Goal: Communication & Community: Ask a question

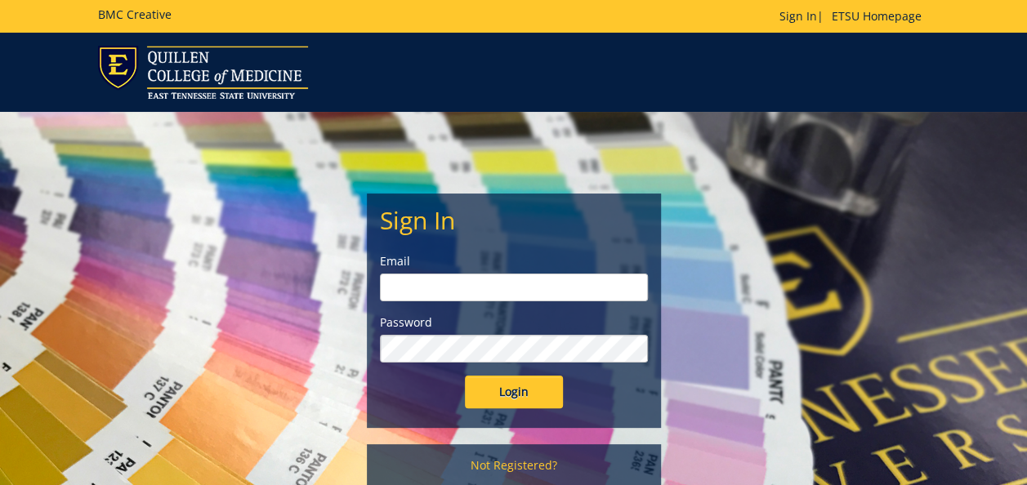
click at [484, 283] on input "email" at bounding box center [514, 288] width 268 height 28
type input "[PERSON_NAME][EMAIL_ADDRESS][DOMAIN_NAME]"
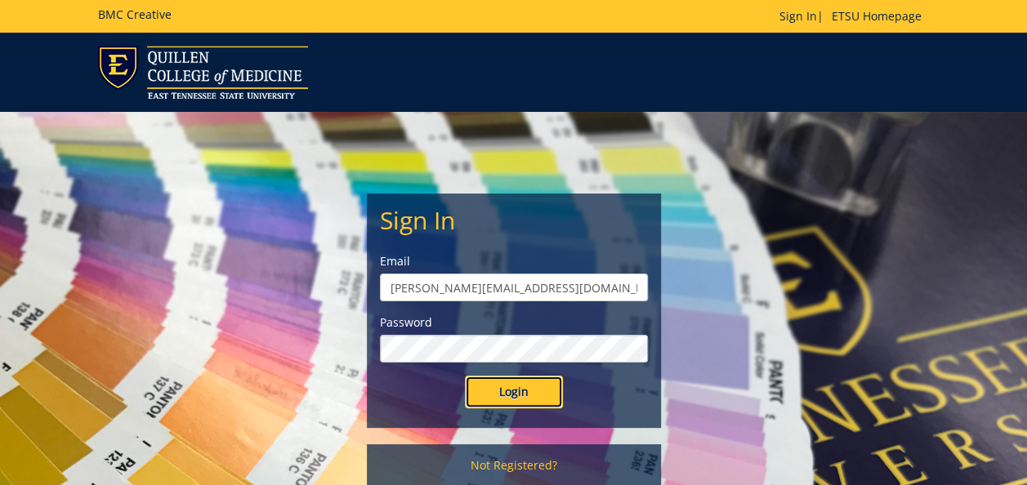
click at [534, 395] on input "Login" at bounding box center [514, 392] width 98 height 33
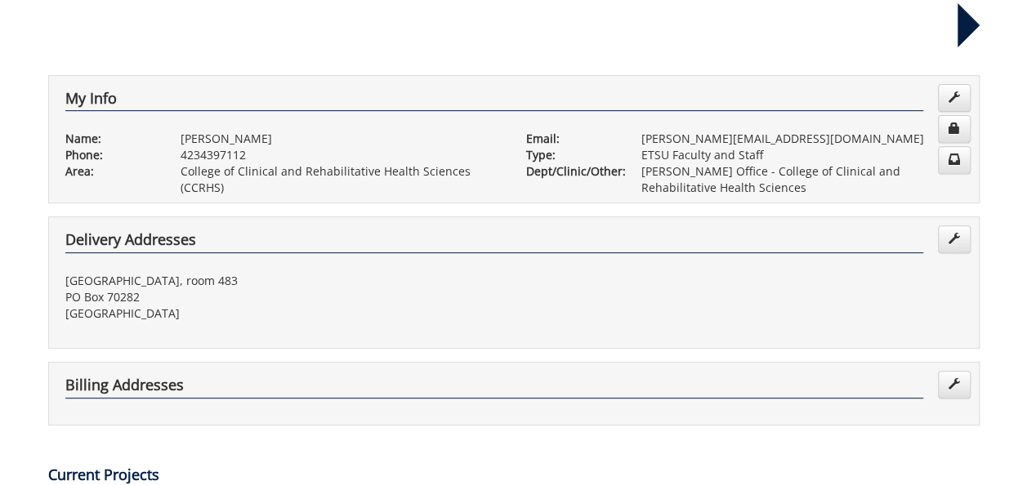
scroll to position [490, 0]
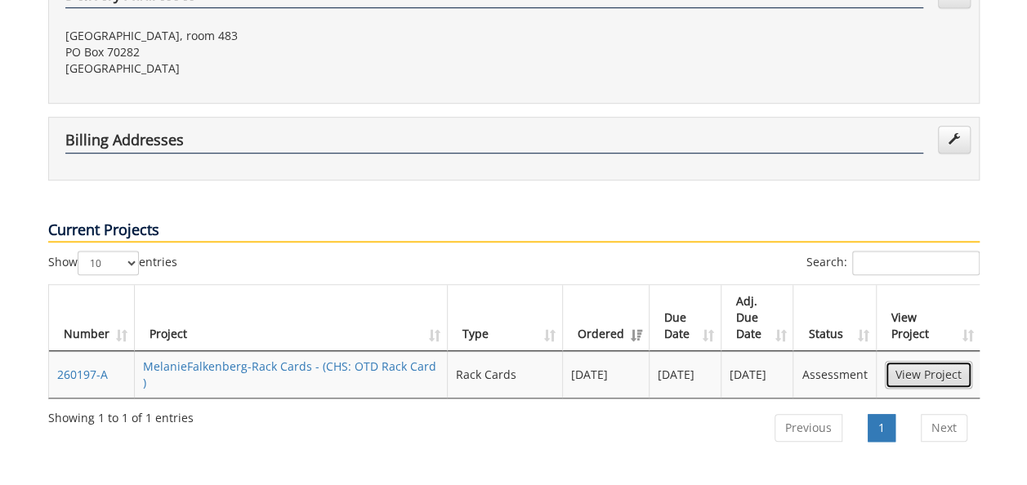
click at [920, 361] on link "View Project" at bounding box center [928, 375] width 87 height 28
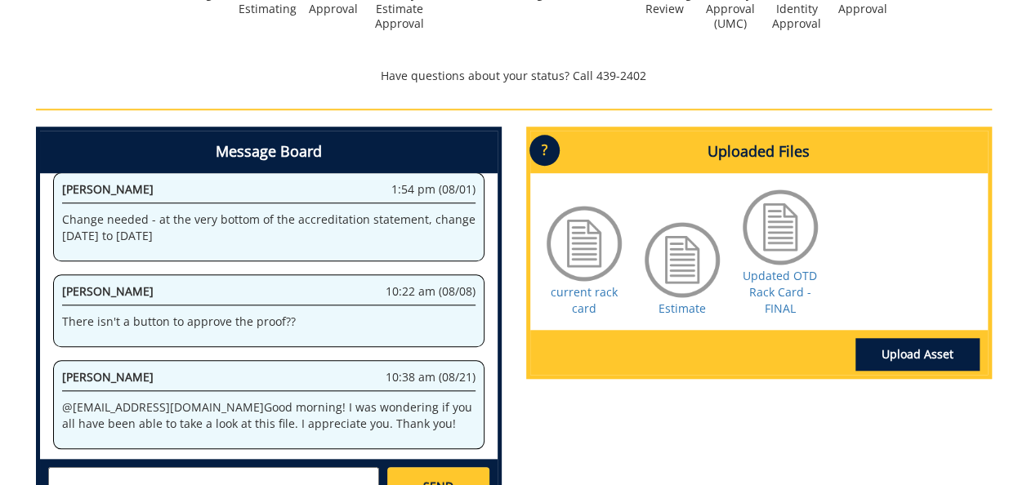
scroll to position [653, 0]
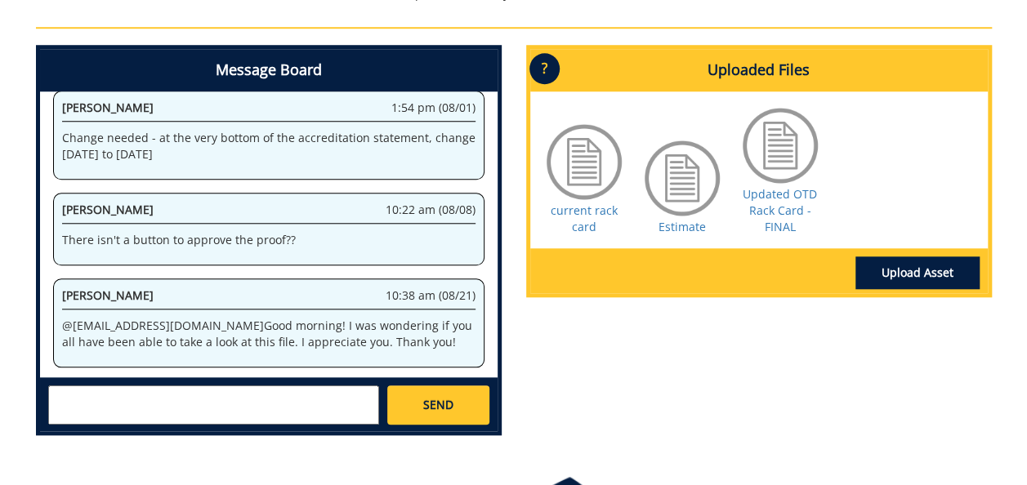
click at [608, 346] on div "Message Board System 1:53 pm (08/01) Welcome to the Project Messenger. All mess…" at bounding box center [514, 246] width 980 height 403
click at [281, 399] on textarea at bounding box center [213, 405] width 331 height 39
click at [783, 212] on link "Updated OTD Rack Card - FINAL" at bounding box center [779, 210] width 74 height 48
click at [312, 389] on textarea at bounding box center [213, 405] width 331 height 39
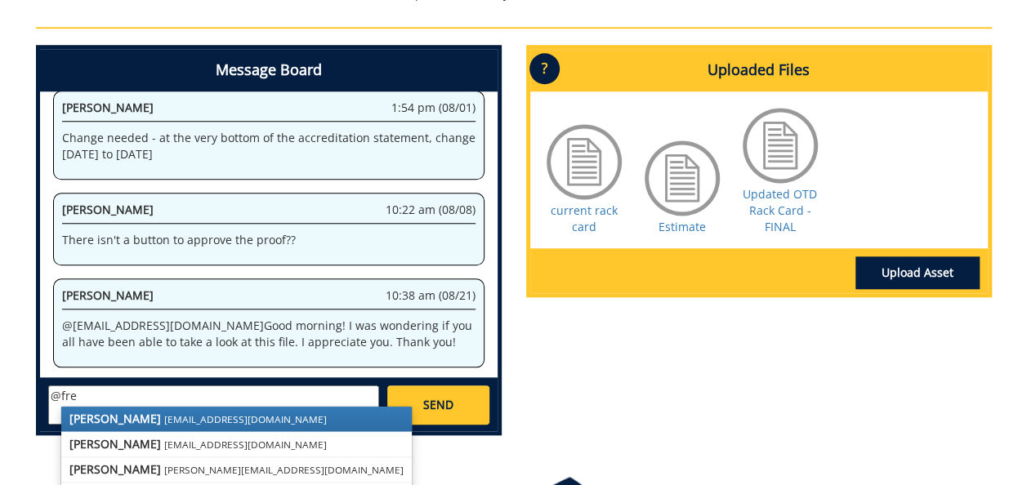
click at [200, 418] on small "[EMAIL_ADDRESS][DOMAIN_NAME]" at bounding box center [245, 418] width 163 height 13
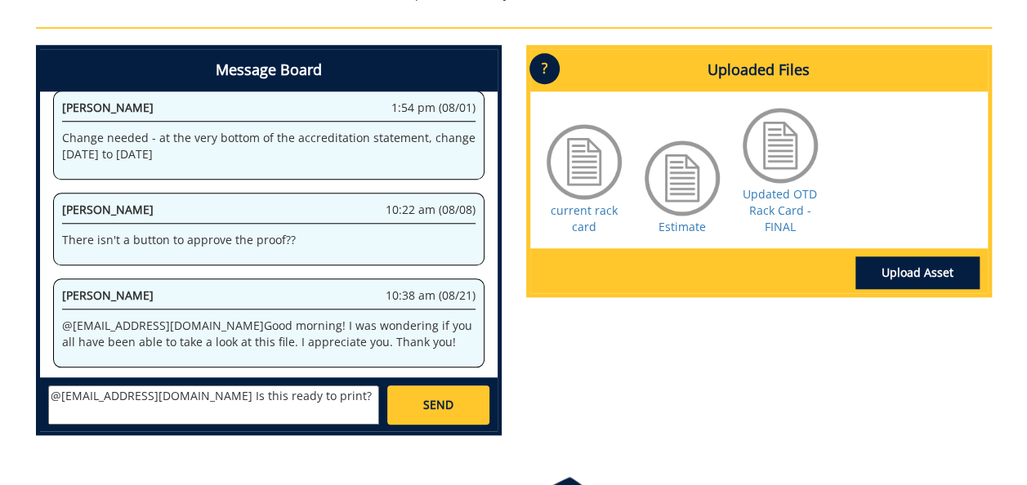
click at [304, 397] on textarea "@[EMAIL_ADDRESS][DOMAIN_NAME] Is this ready to print?" at bounding box center [213, 405] width 331 height 39
click at [288, 417] on textarea "@[EMAIL_ADDRESS][DOMAIN_NAME] Is this ready to print? I feel like it hasn't bee…" at bounding box center [213, 405] width 331 height 39
type textarea "@[EMAIL_ADDRESS][DOMAIN_NAME] Is this ready to print? I feel like it hasn't bee…"
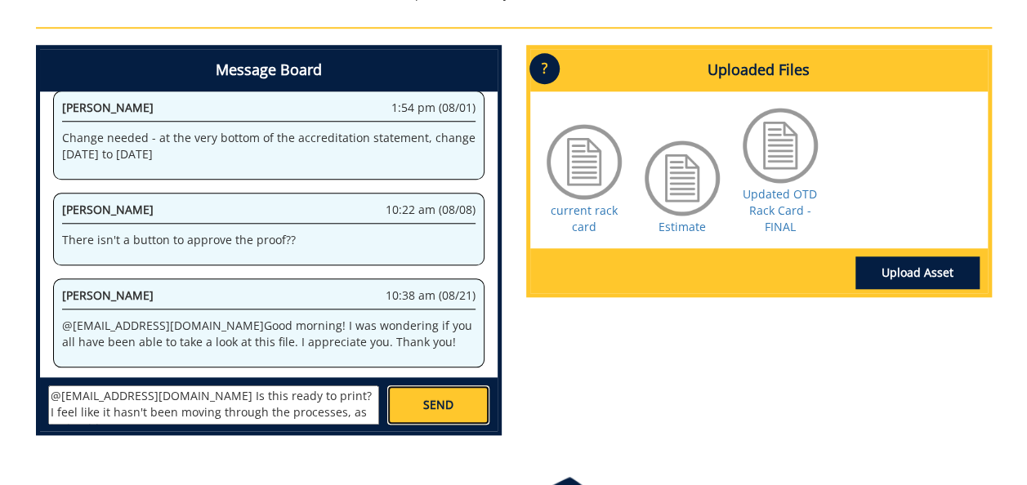
click at [445, 408] on span "SEND" at bounding box center [438, 405] width 30 height 16
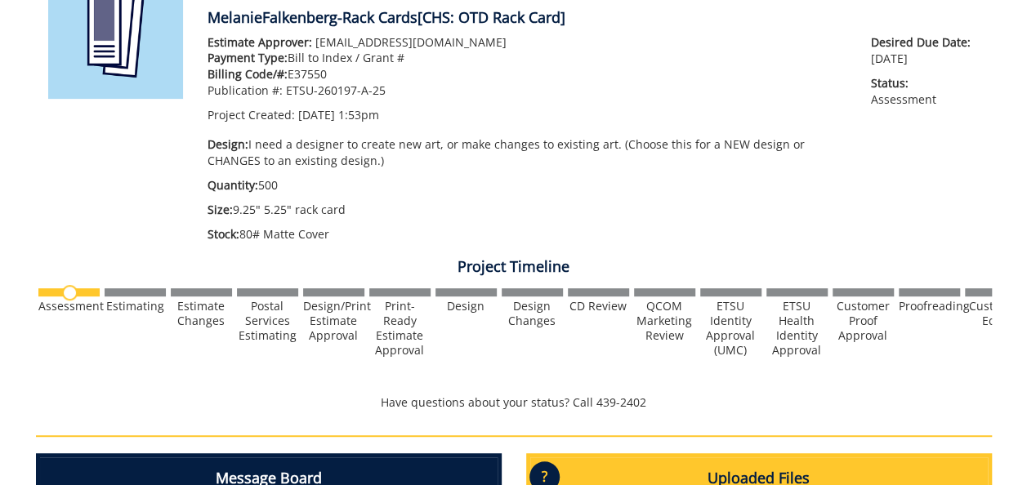
scroll to position [0, 0]
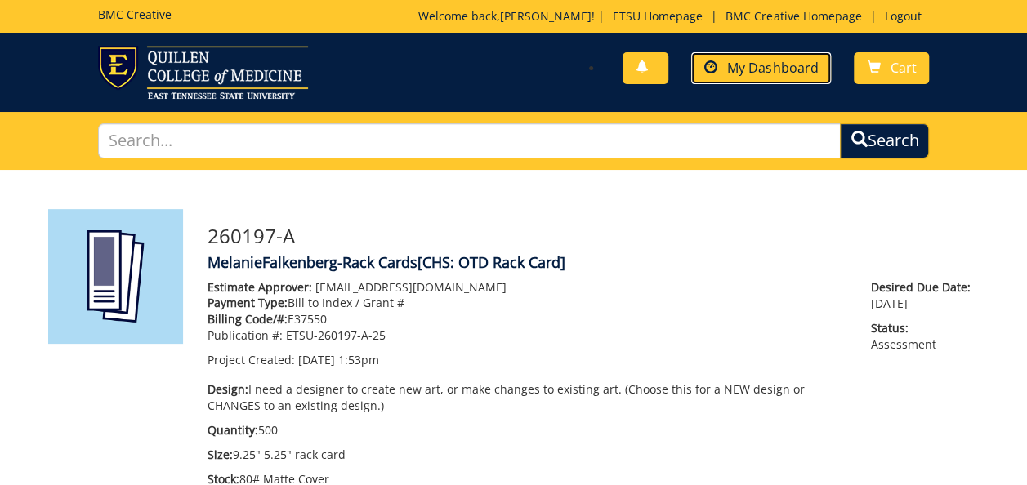
click at [755, 65] on span "My Dashboard" at bounding box center [772, 68] width 91 height 18
